Goal: Task Accomplishment & Management: Complete application form

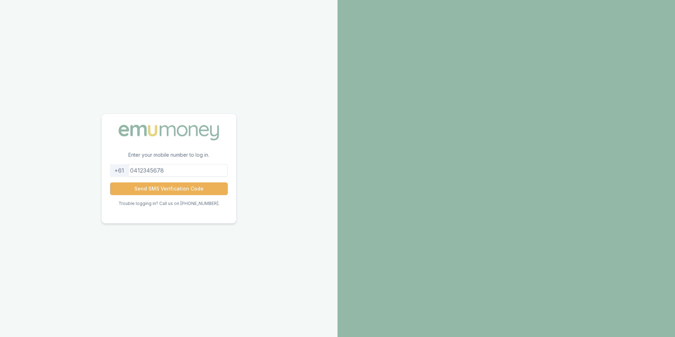
click at [174, 171] on input "tel" at bounding box center [169, 170] width 118 height 13
type input "0468364166"
click at [172, 188] on button "Send SMS Verification Code" at bounding box center [169, 188] width 118 height 13
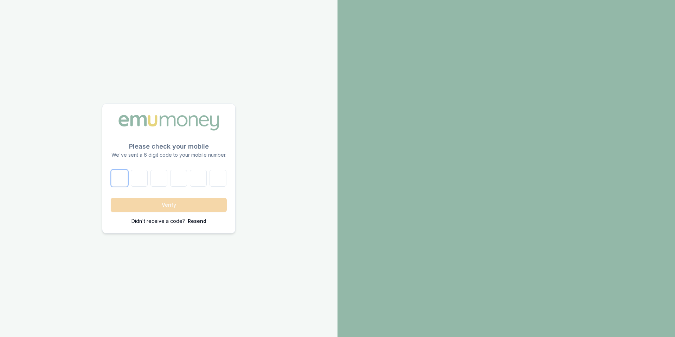
click at [121, 177] on input "number" at bounding box center [119, 178] width 17 height 17
type input "4"
type input "2"
type input "8"
type input "5"
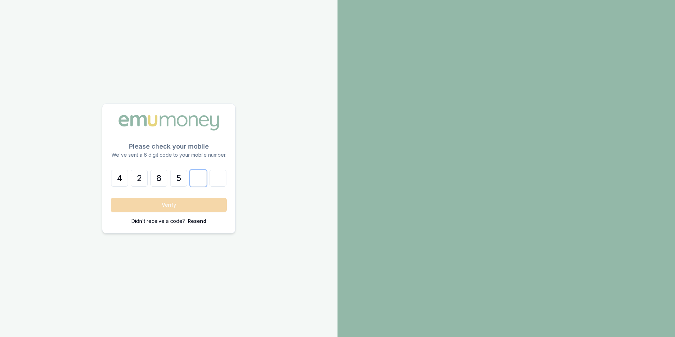
type input "4"
type input "6"
click at [170, 209] on button "Verify" at bounding box center [169, 205] width 116 height 14
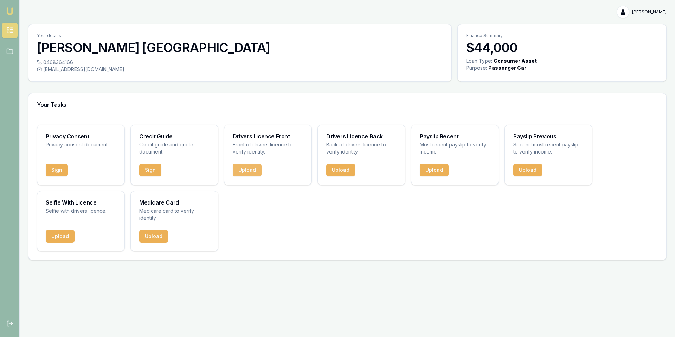
click at [253, 168] on button "Upload" at bounding box center [247, 170] width 29 height 13
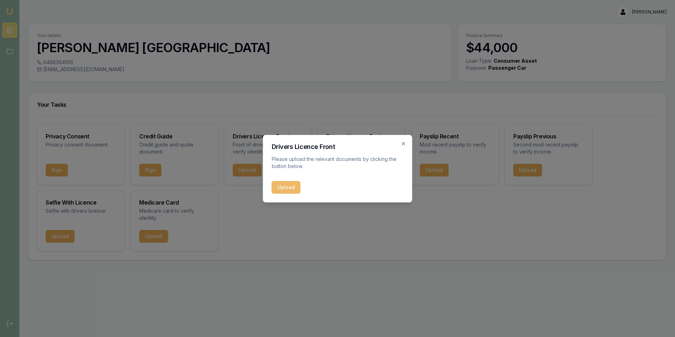
click at [284, 187] on button "Upload" at bounding box center [286, 187] width 29 height 13
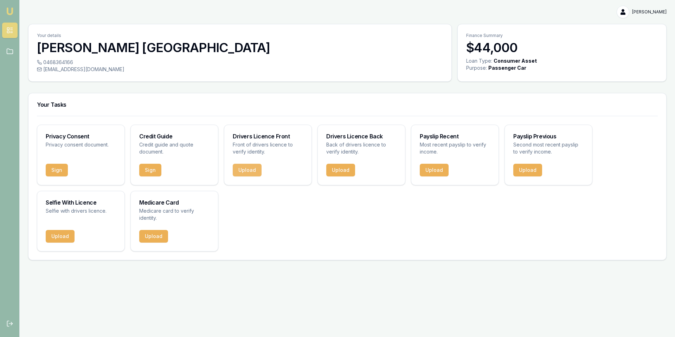
click at [245, 173] on button "Upload" at bounding box center [247, 170] width 29 height 13
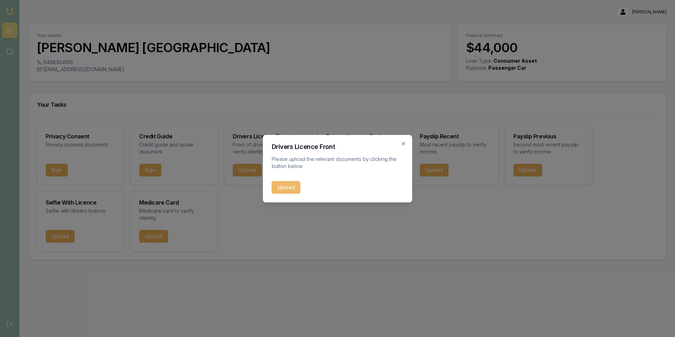
click at [280, 186] on button "Upload" at bounding box center [286, 187] width 29 height 13
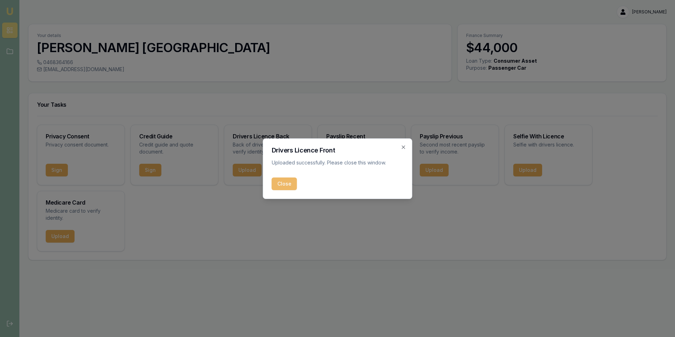
click at [282, 185] on button "Close" at bounding box center [284, 183] width 25 height 13
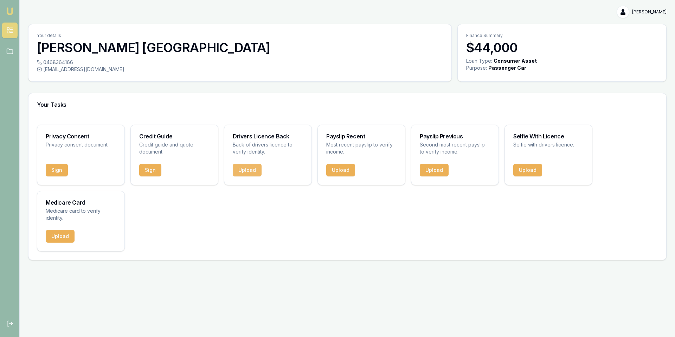
click at [250, 172] on button "Upload" at bounding box center [247, 170] width 29 height 13
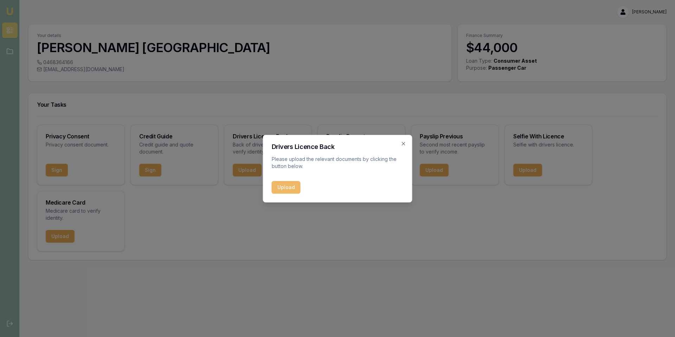
click at [289, 185] on button "Upload" at bounding box center [286, 187] width 29 height 13
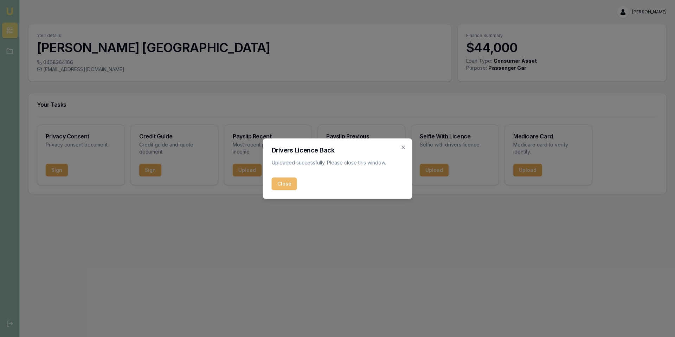
click at [279, 183] on button "Close" at bounding box center [284, 183] width 25 height 13
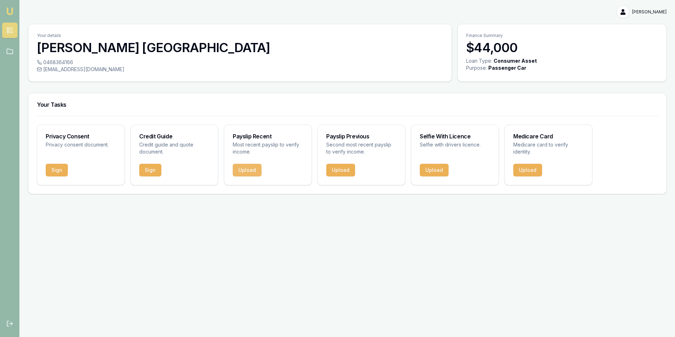
click at [248, 170] on button "Upload" at bounding box center [247, 170] width 29 height 13
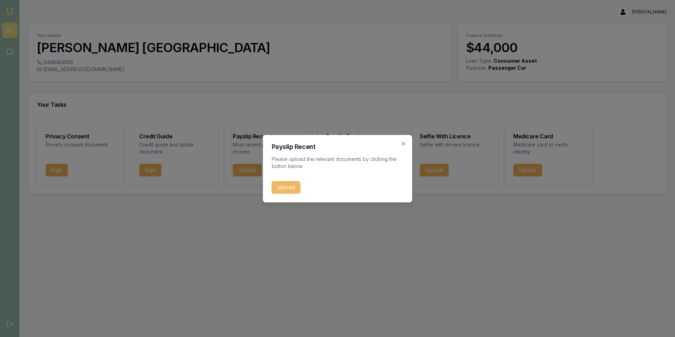
click at [283, 190] on button "Upload" at bounding box center [286, 187] width 29 height 13
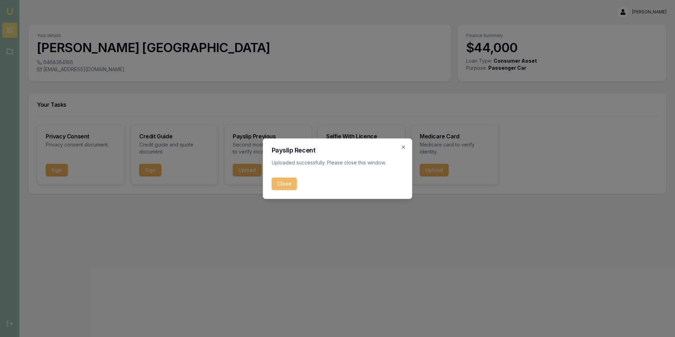
click at [282, 184] on button "Close" at bounding box center [284, 183] width 25 height 13
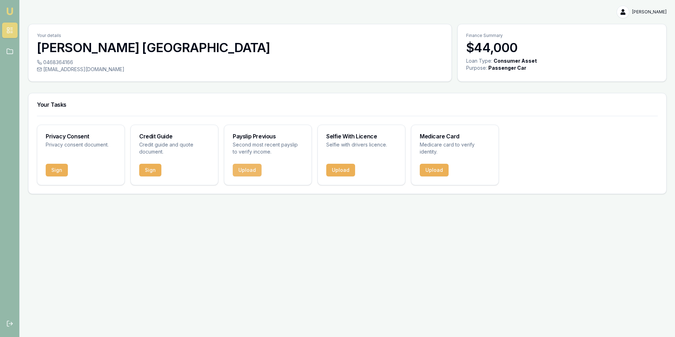
click at [247, 167] on button "Upload" at bounding box center [247, 170] width 29 height 13
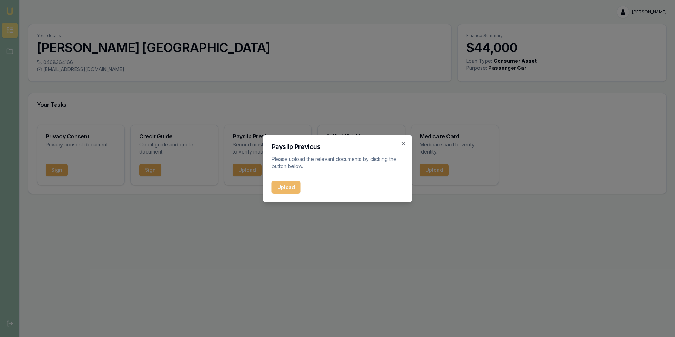
click at [285, 189] on button "Upload" at bounding box center [286, 187] width 29 height 13
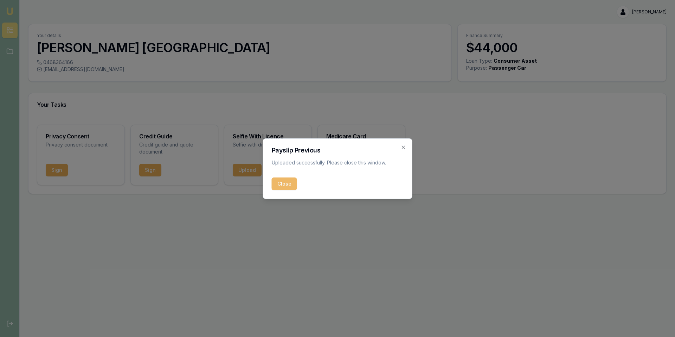
click at [283, 181] on button "Close" at bounding box center [284, 183] width 25 height 13
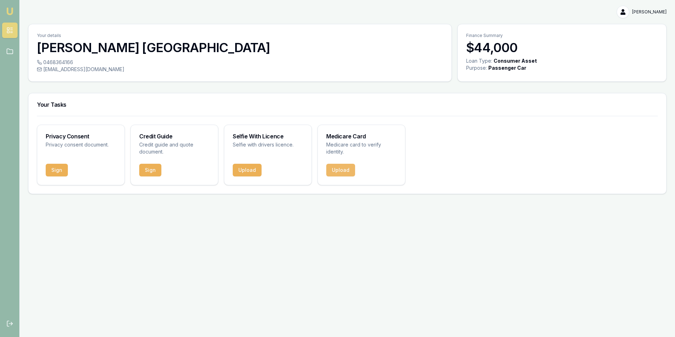
click at [344, 173] on button "Upload" at bounding box center [340, 170] width 29 height 13
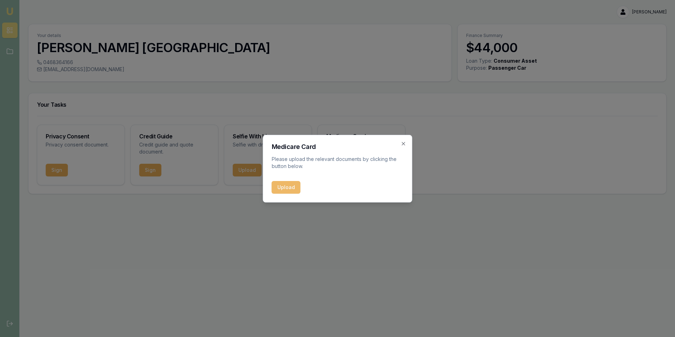
click at [289, 186] on button "Upload" at bounding box center [286, 187] width 29 height 13
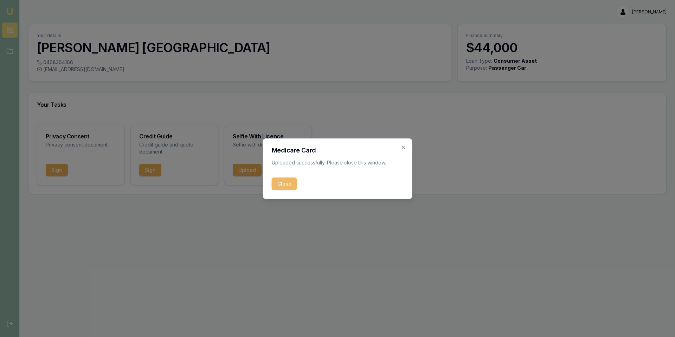
click at [281, 185] on button "Close" at bounding box center [284, 183] width 25 height 13
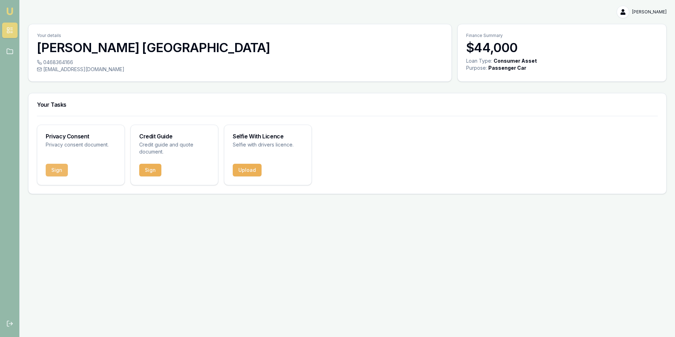
click at [47, 170] on button "Sign" at bounding box center [57, 170] width 22 height 13
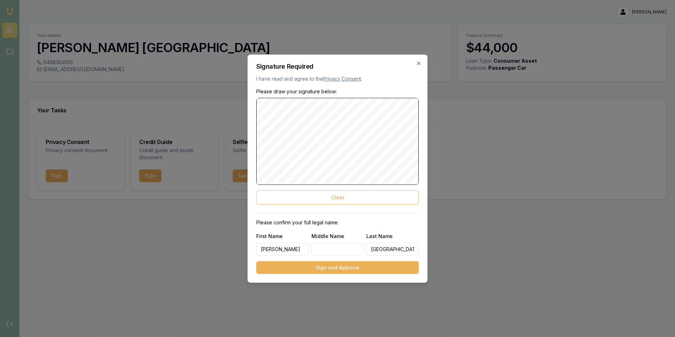
drag, startPoint x: 322, startPoint y: 194, endPoint x: 287, endPoint y: 186, distance: 35.8
click at [321, 194] on button "Clear" at bounding box center [337, 197] width 163 height 14
click at [349, 269] on button "Sign and Approve" at bounding box center [337, 267] width 163 height 13
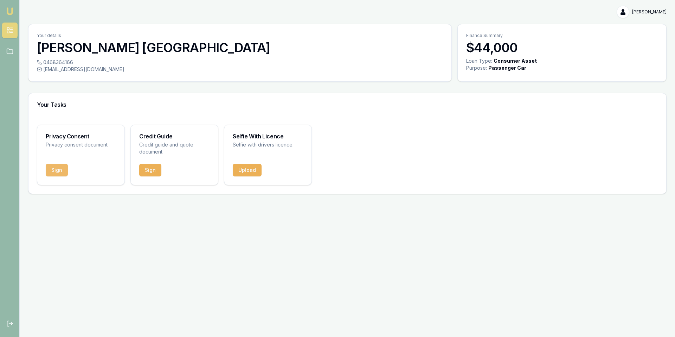
click at [57, 171] on button "Sign" at bounding box center [57, 170] width 22 height 13
click at [58, 174] on button "Sign" at bounding box center [57, 170] width 22 height 13
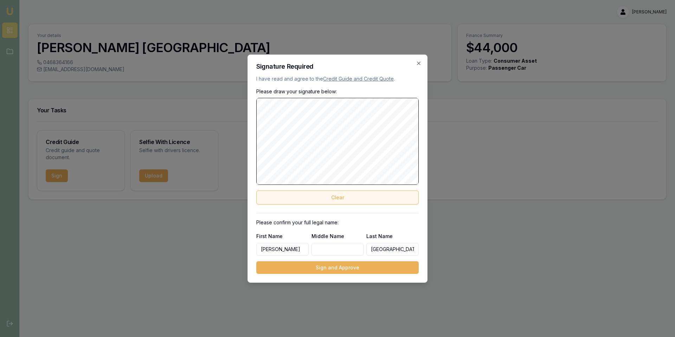
drag, startPoint x: 318, startPoint y: 198, endPoint x: 321, endPoint y: 189, distance: 10.0
click at [318, 198] on button "Clear" at bounding box center [337, 197] width 163 height 14
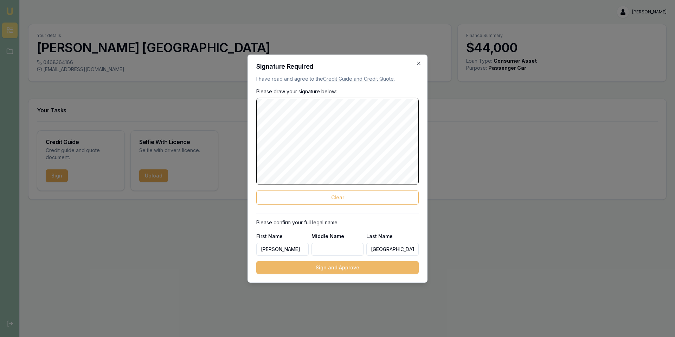
click at [335, 265] on button "Sign and Approve" at bounding box center [337, 267] width 163 height 13
